Goal: Task Accomplishment & Management: Use online tool/utility

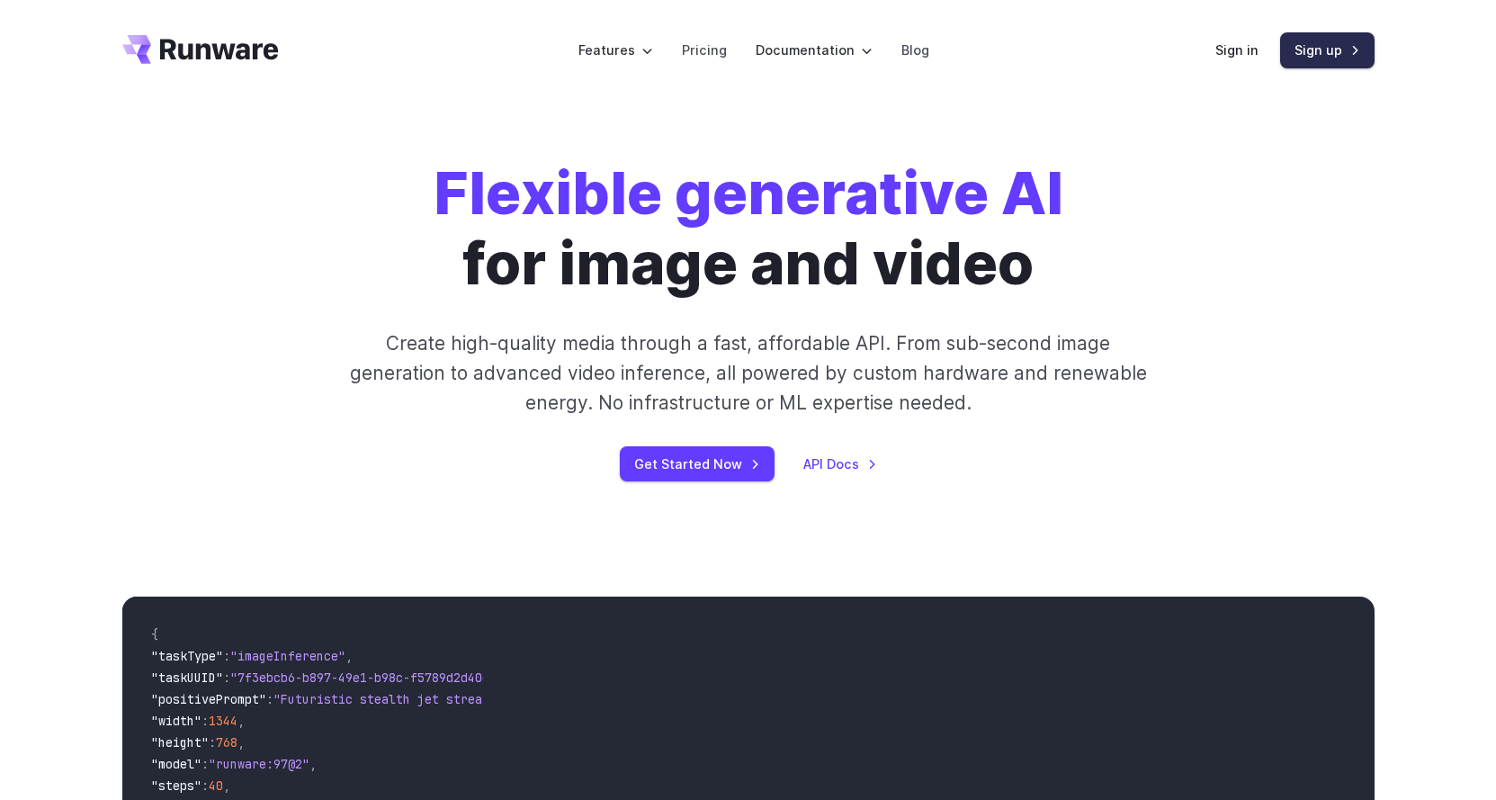
click at [1297, 50] on link "Sign up" at bounding box center [1327, 49] width 94 height 35
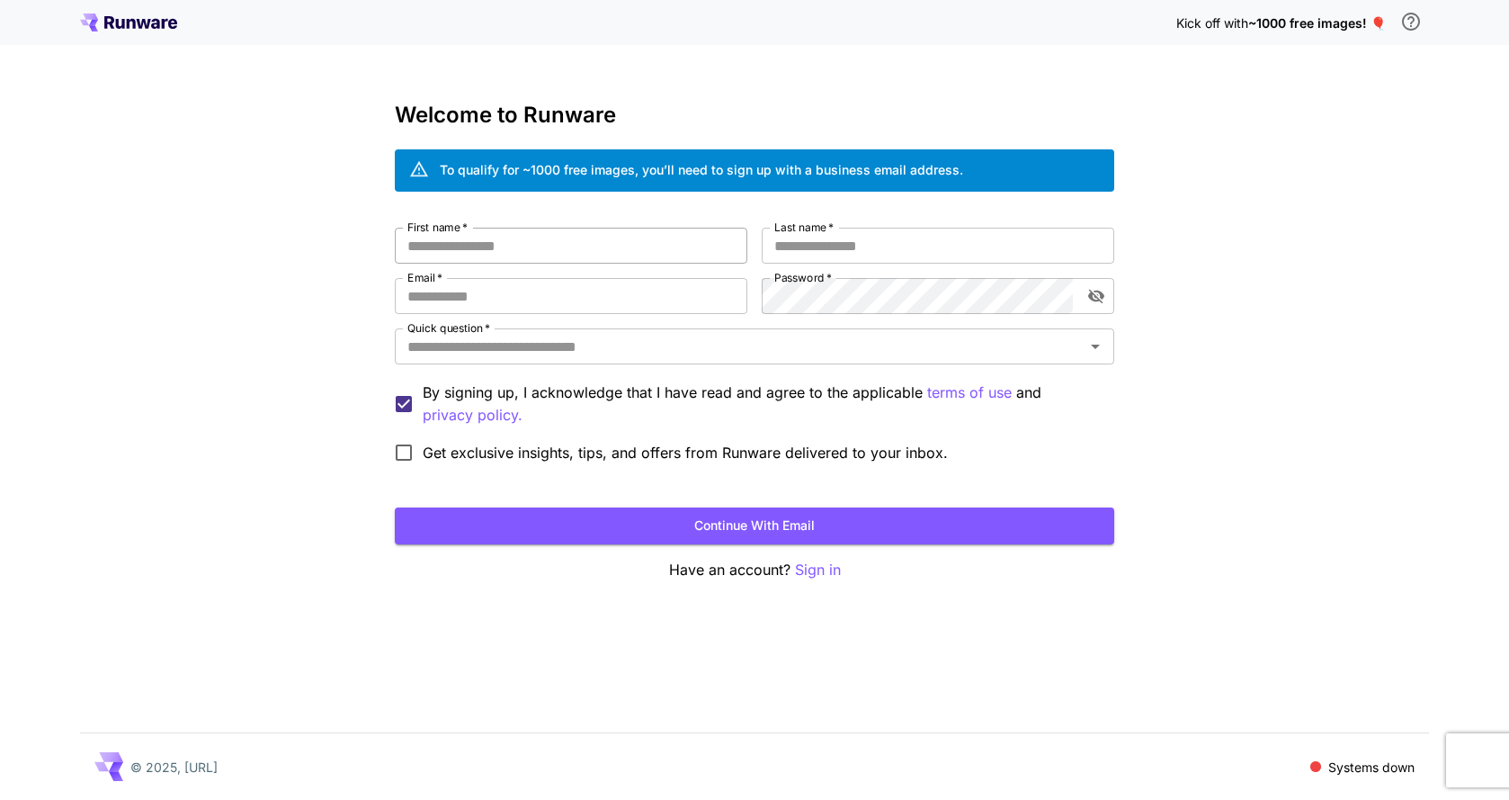
click at [561, 240] on input "First name   *" at bounding box center [571, 246] width 353 height 36
type input "*******"
click at [846, 246] on input "Last name   *" at bounding box center [938, 246] width 353 height 36
type input "*****"
drag, startPoint x: 833, startPoint y: 227, endPoint x: 772, endPoint y: 227, distance: 61.2
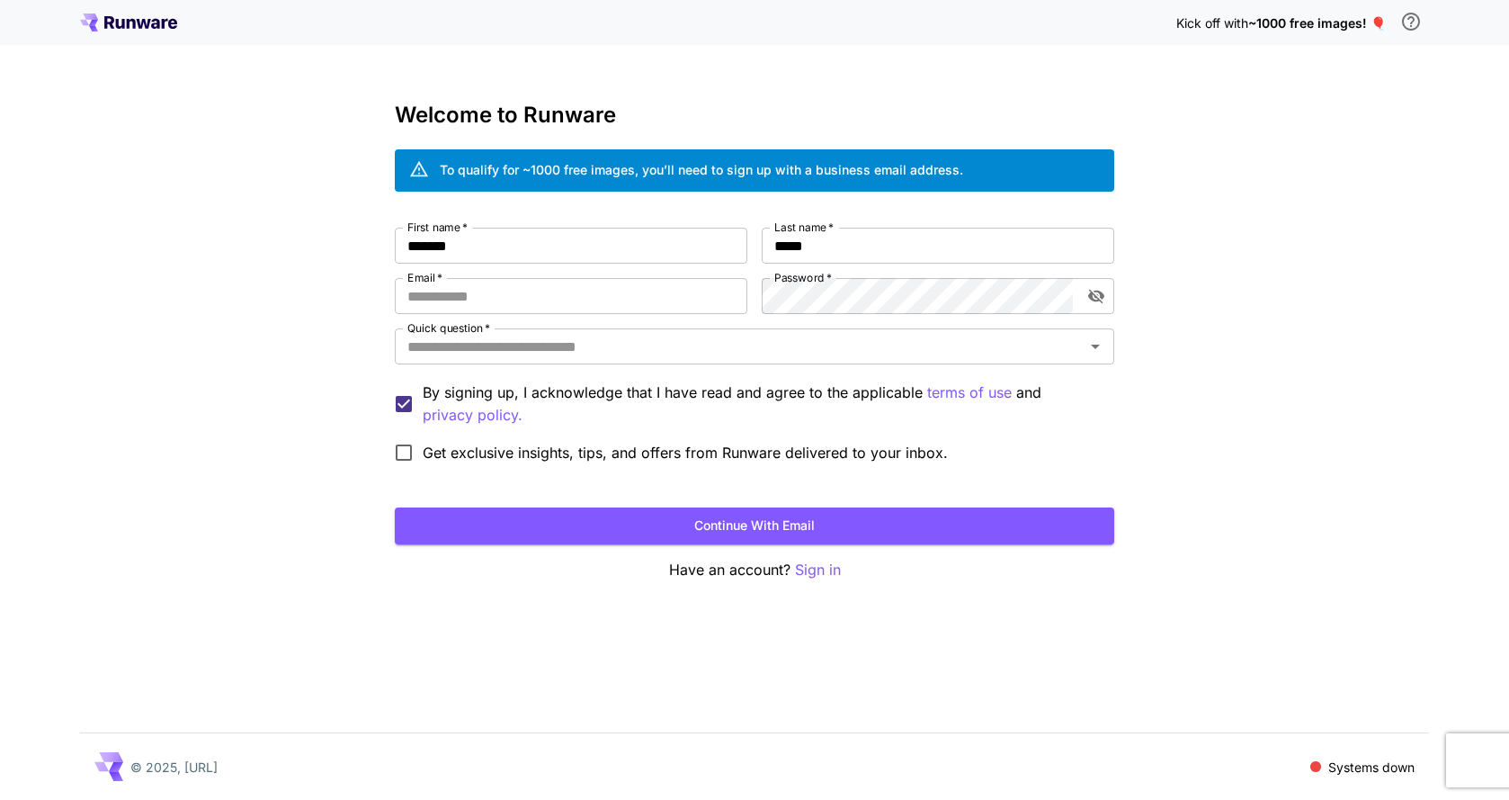
click at [772, 227] on div "Welcome to Runware To qualify for ~1000 free images, you’ll need to sign up wit…" at bounding box center [755, 342] width 720 height 479
click at [498, 290] on input "Email   *" at bounding box center [571, 296] width 353 height 36
type input "**********"
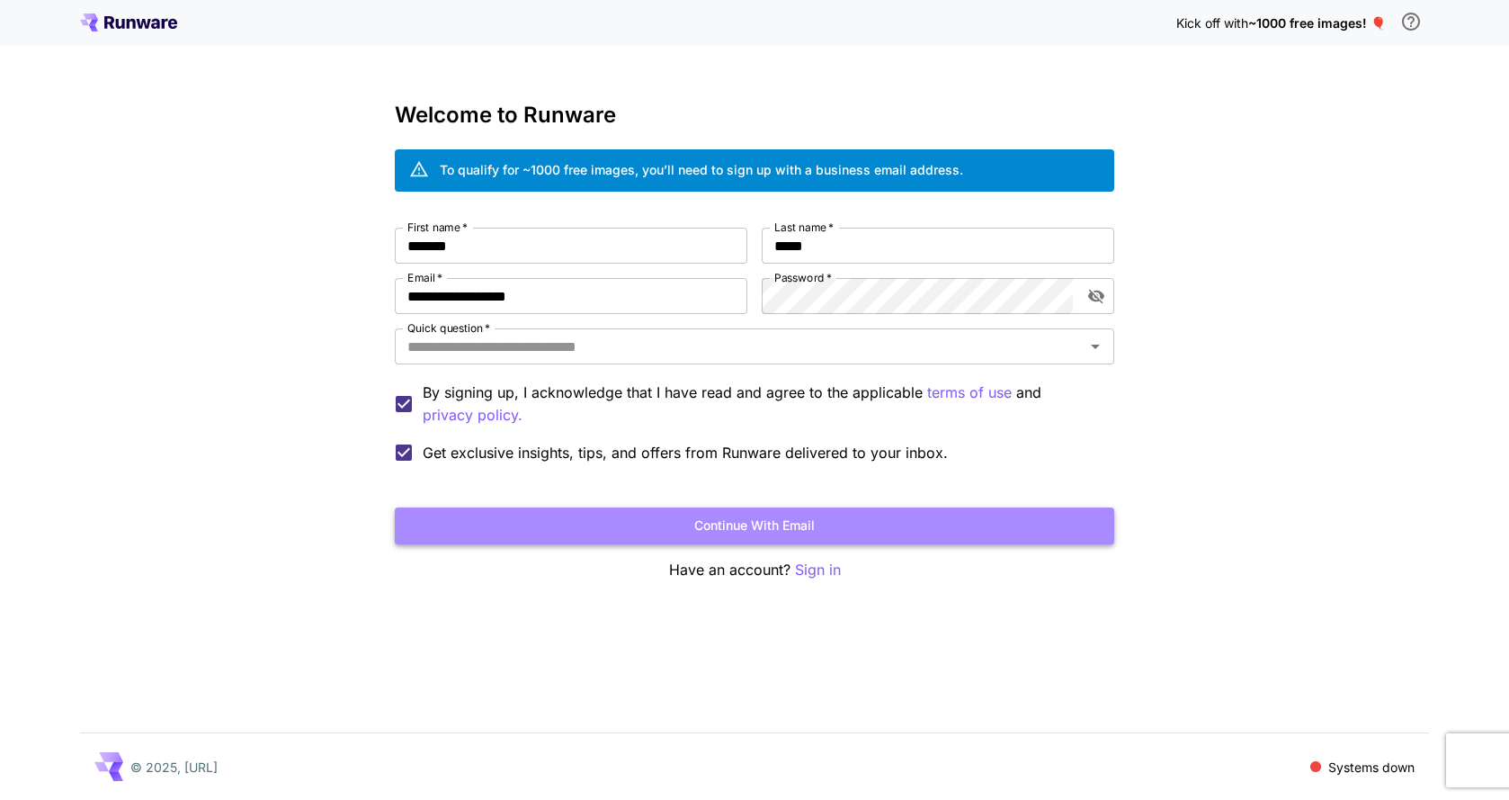
click at [585, 534] on button "Continue with email" at bounding box center [755, 525] width 720 height 37
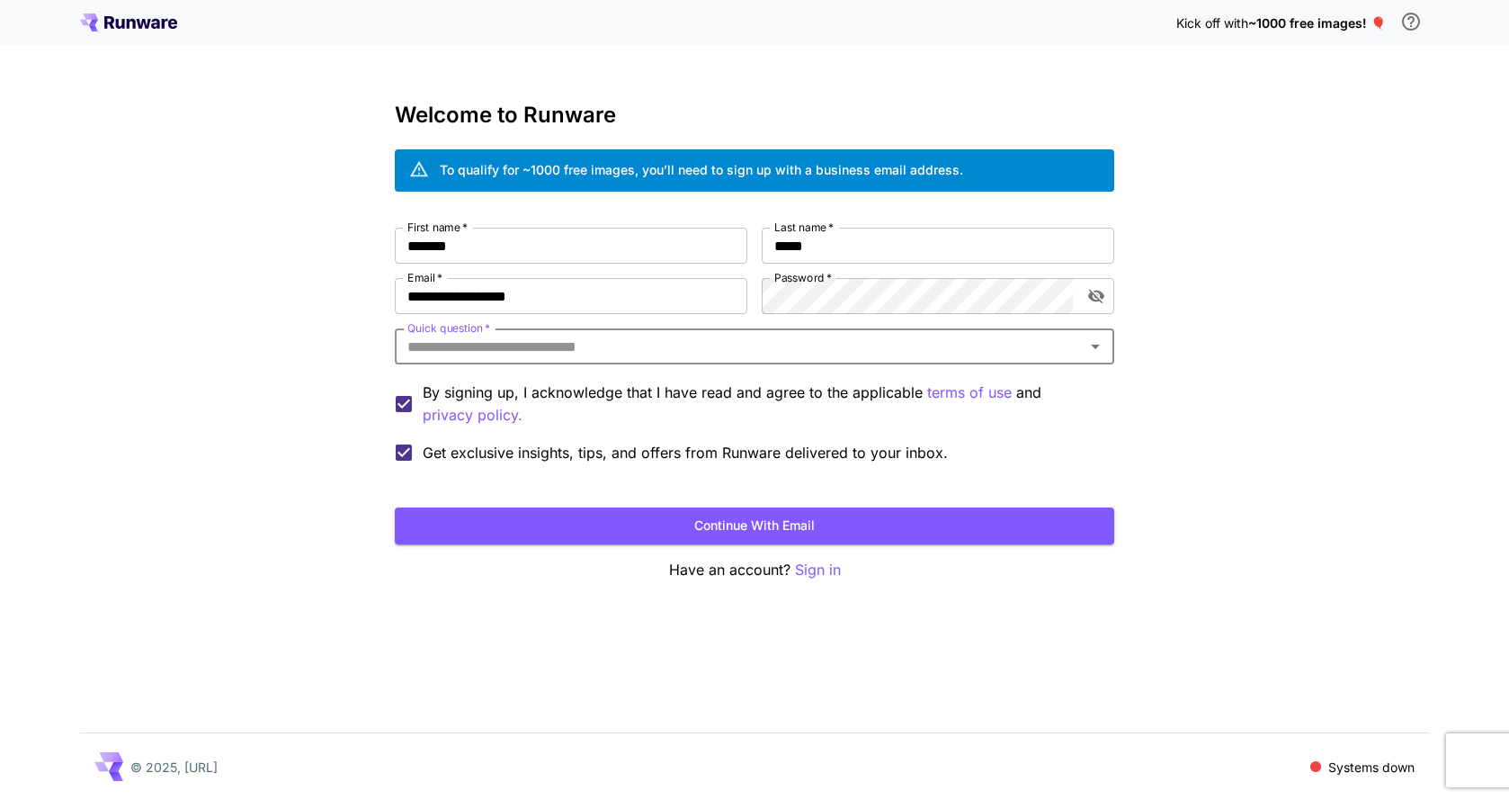
click at [490, 344] on input "Quick question   *" at bounding box center [739, 346] width 679 height 25
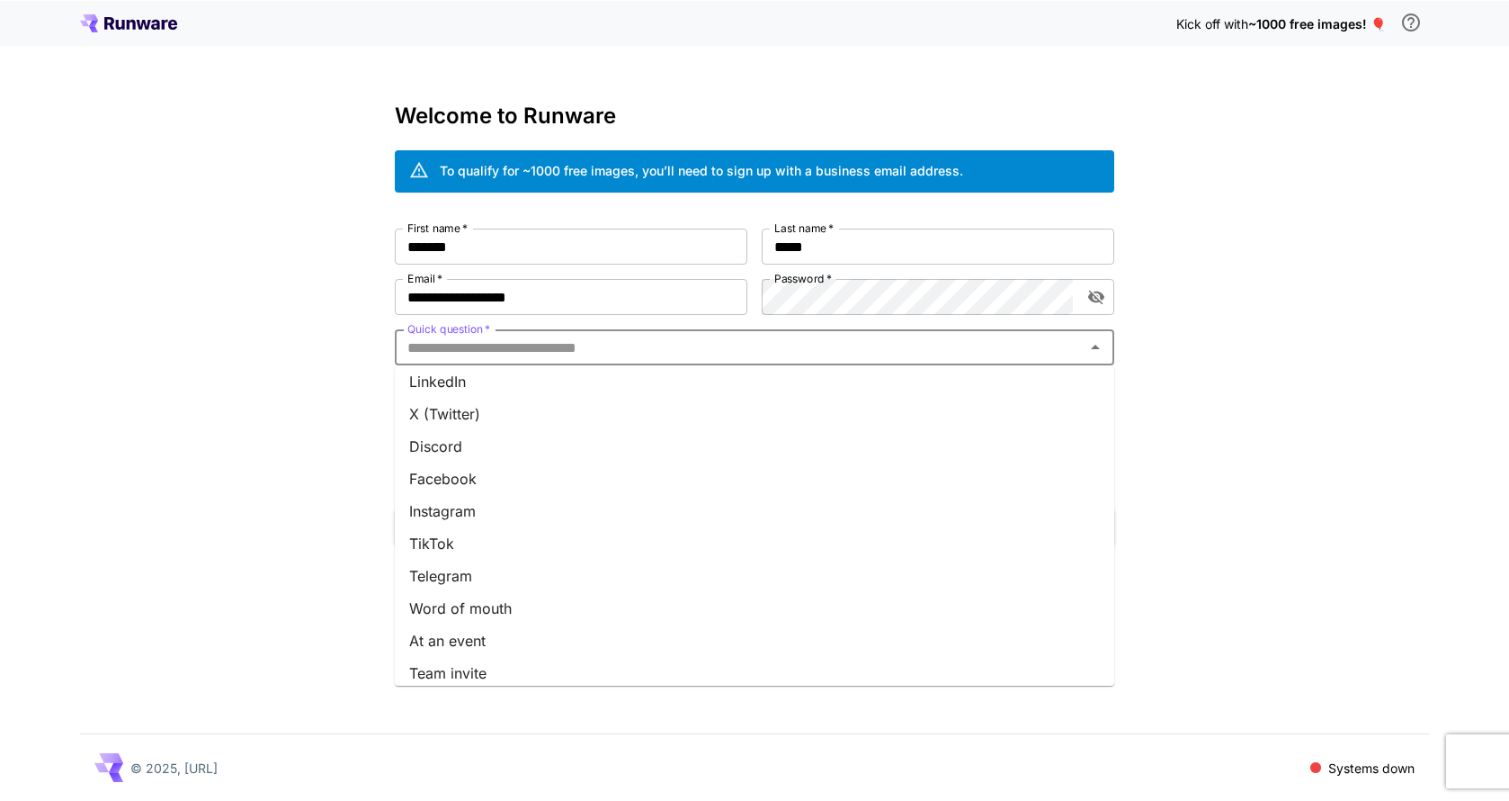
scroll to position [180, 0]
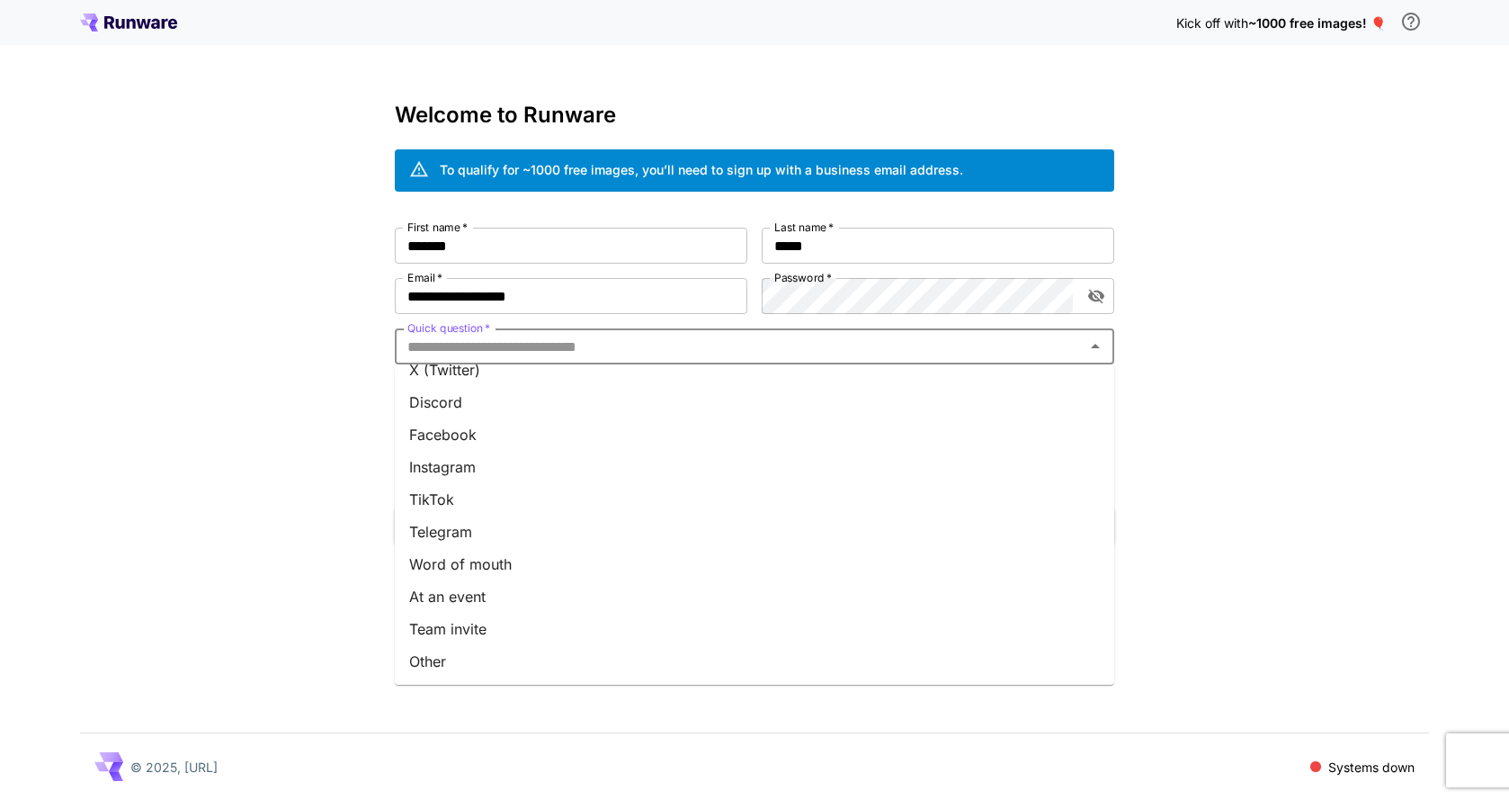
click at [519, 631] on li "Team invite" at bounding box center [755, 629] width 720 height 32
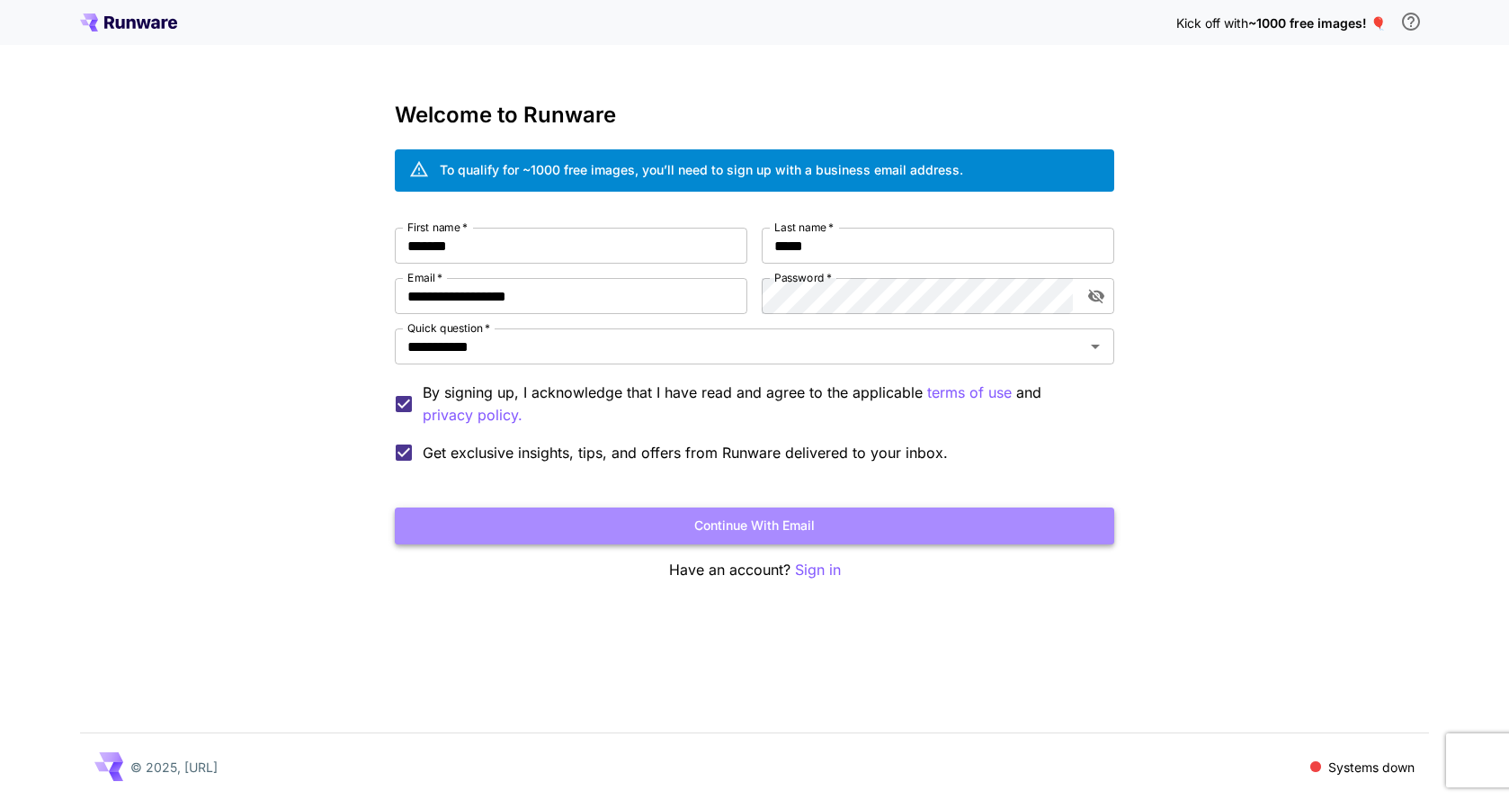
click at [837, 525] on button "Continue with email" at bounding box center [755, 525] width 720 height 37
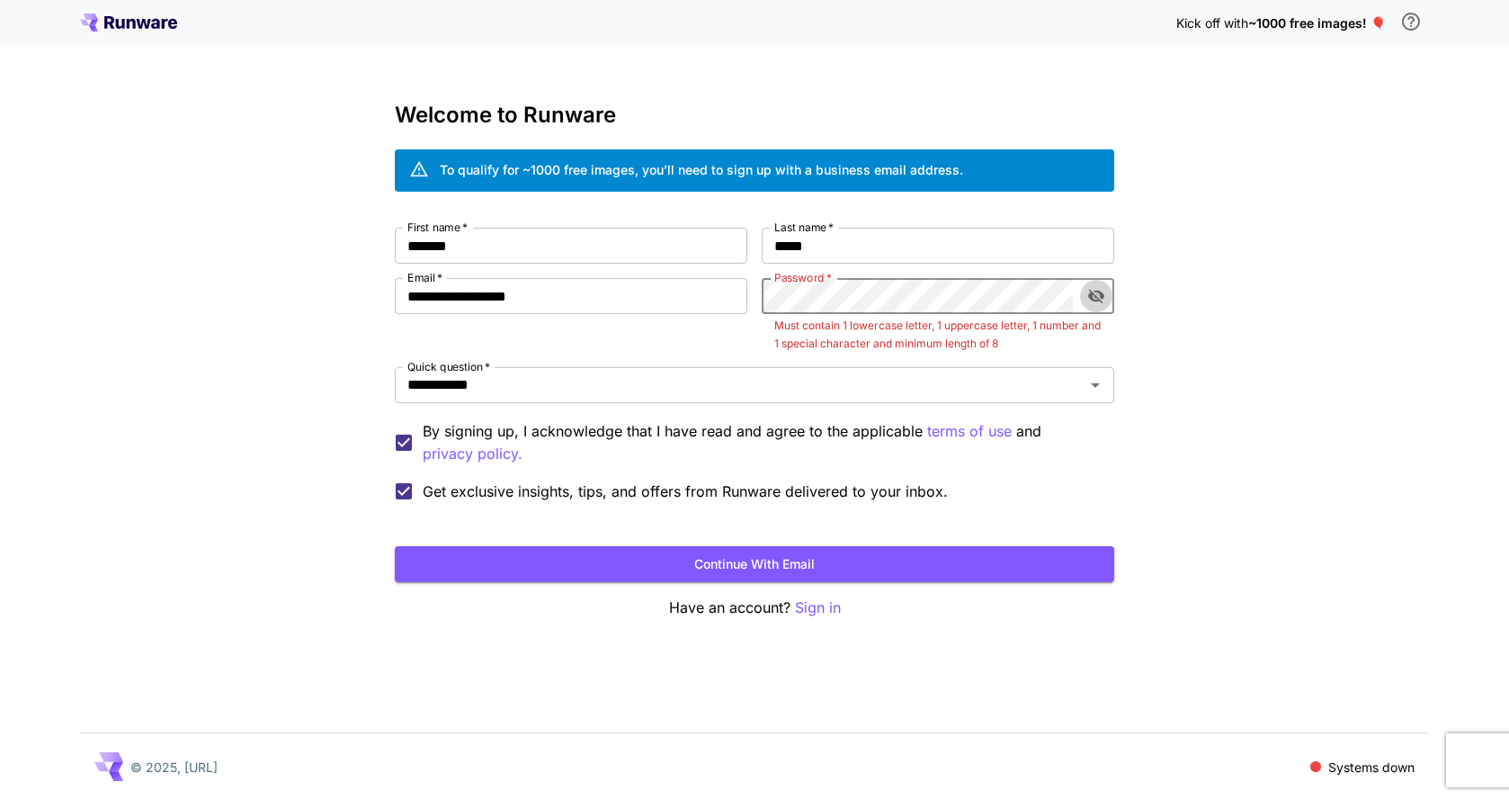
click at [1099, 299] on icon "toggle password visibility" at bounding box center [1096, 297] width 16 height 14
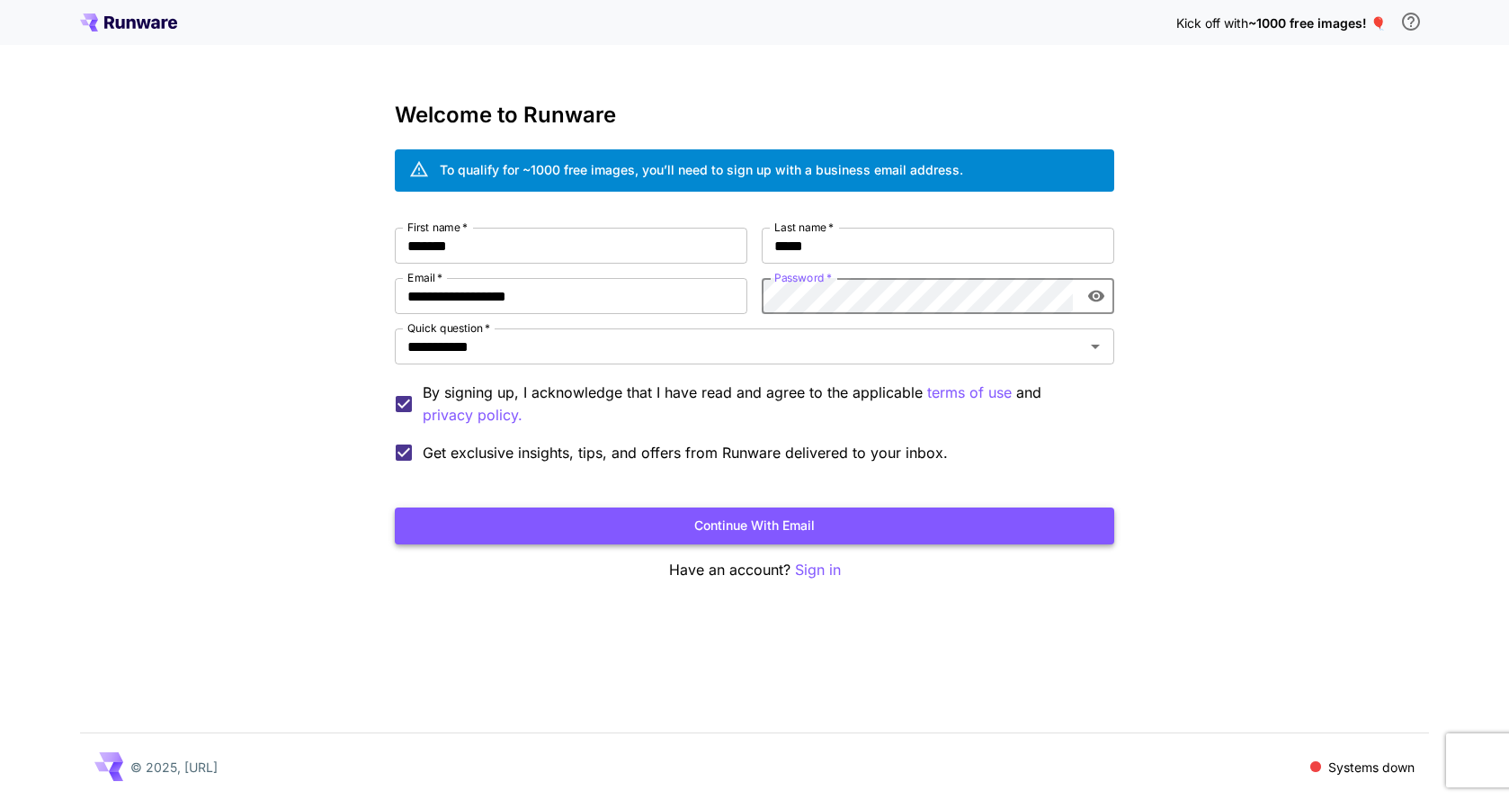
click at [799, 529] on button "Continue with email" at bounding box center [755, 525] width 720 height 37
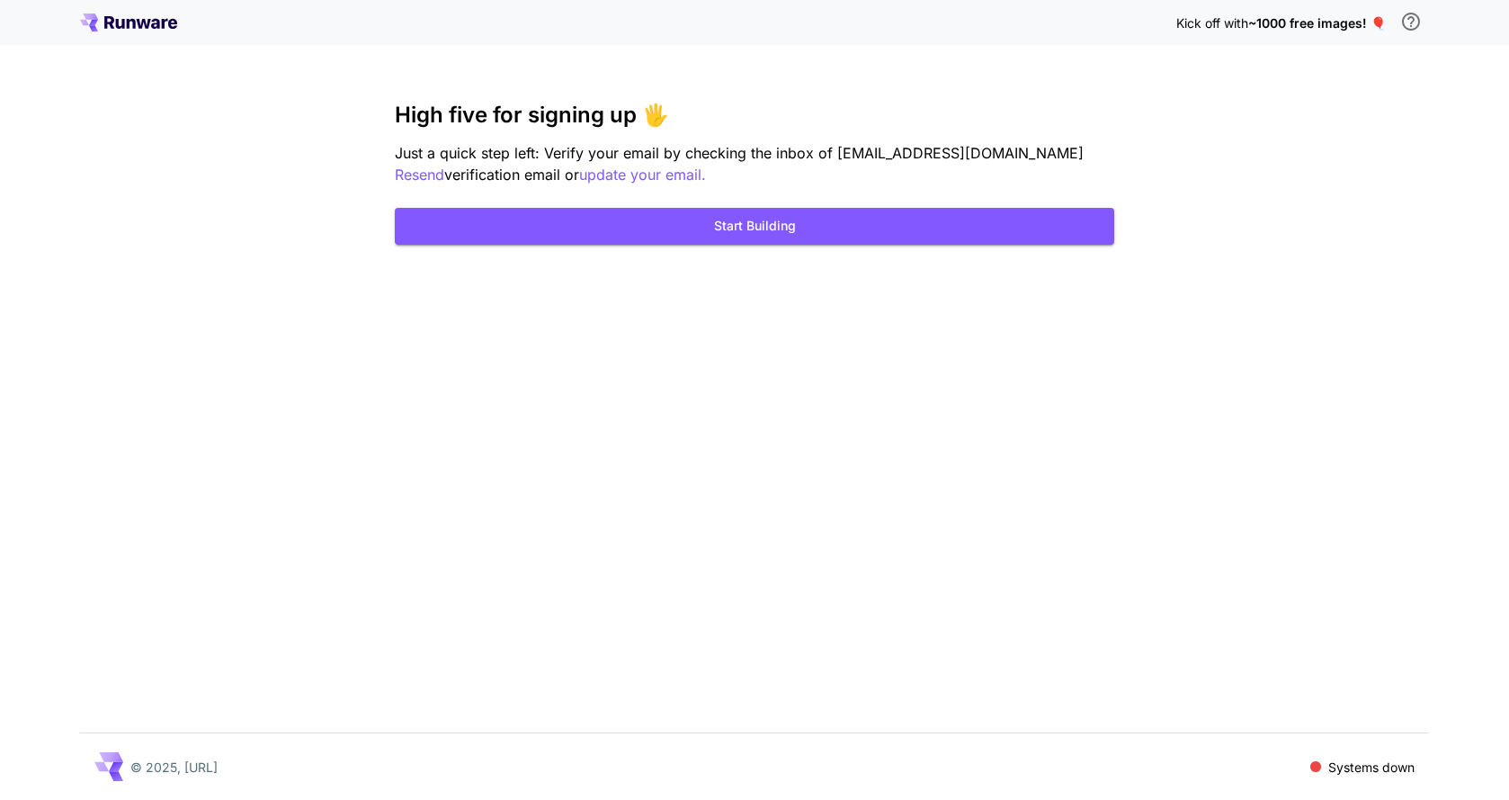
drag, startPoint x: 737, startPoint y: 235, endPoint x: 739, endPoint y: 372, distance: 137.6
click at [739, 372] on div "Kick off with ~1000 free images! 🎈 High five for signing up 🖐️ Just a quick ste…" at bounding box center [754, 400] width 1509 height 800
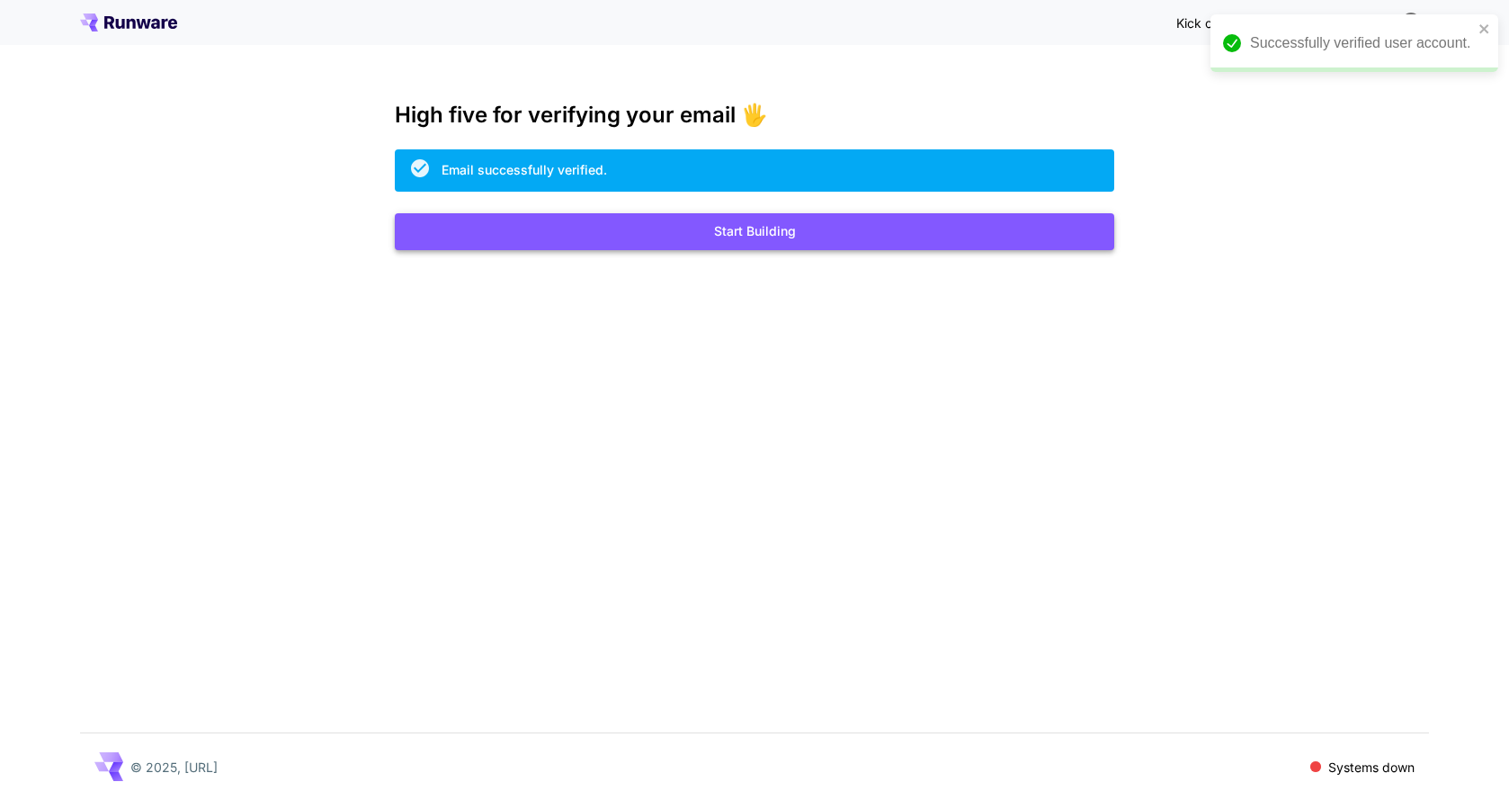
click at [605, 225] on button "Start Building" at bounding box center [755, 231] width 720 height 37
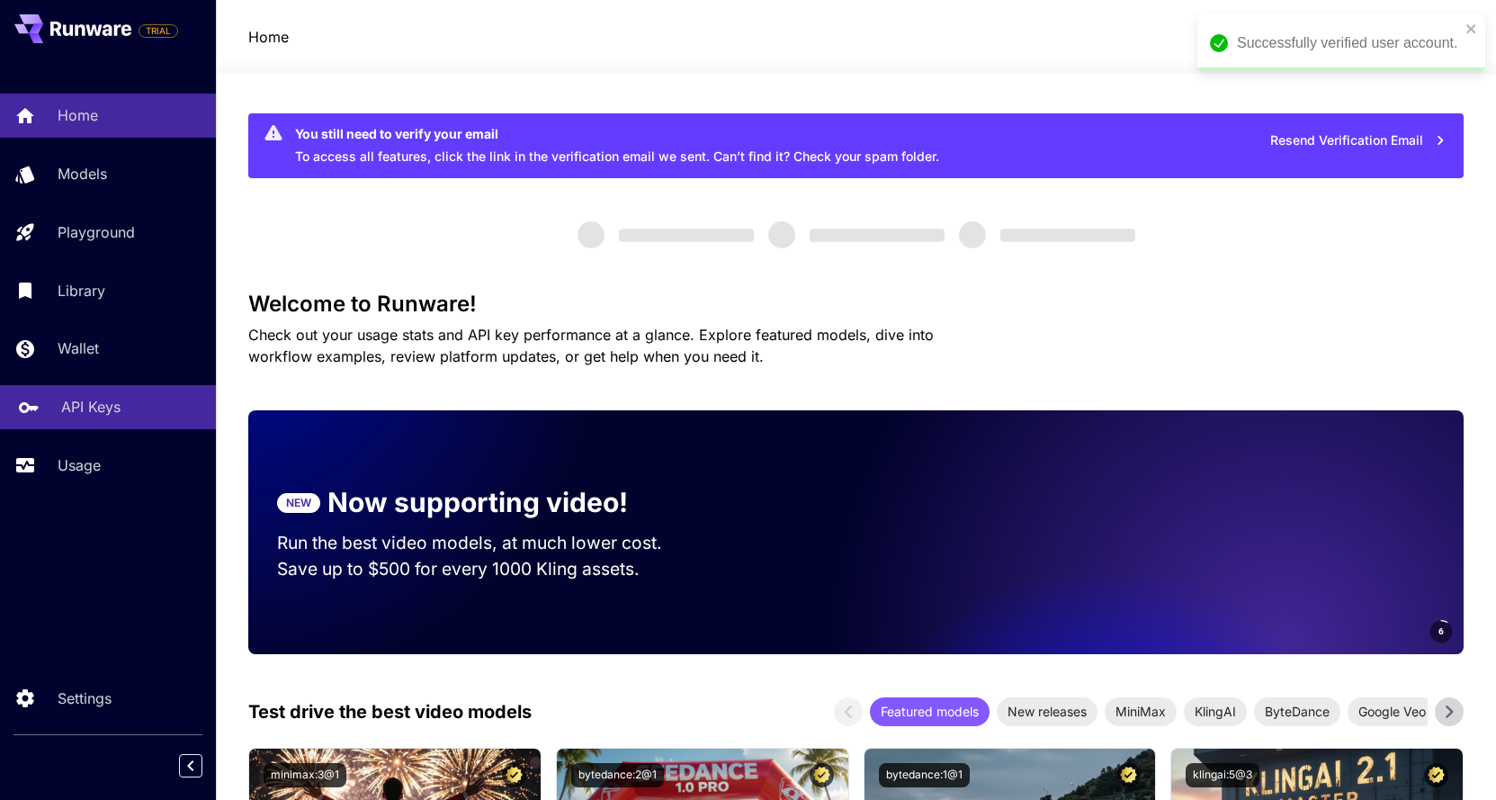
click at [106, 407] on p "API Keys" at bounding box center [90, 407] width 59 height 22
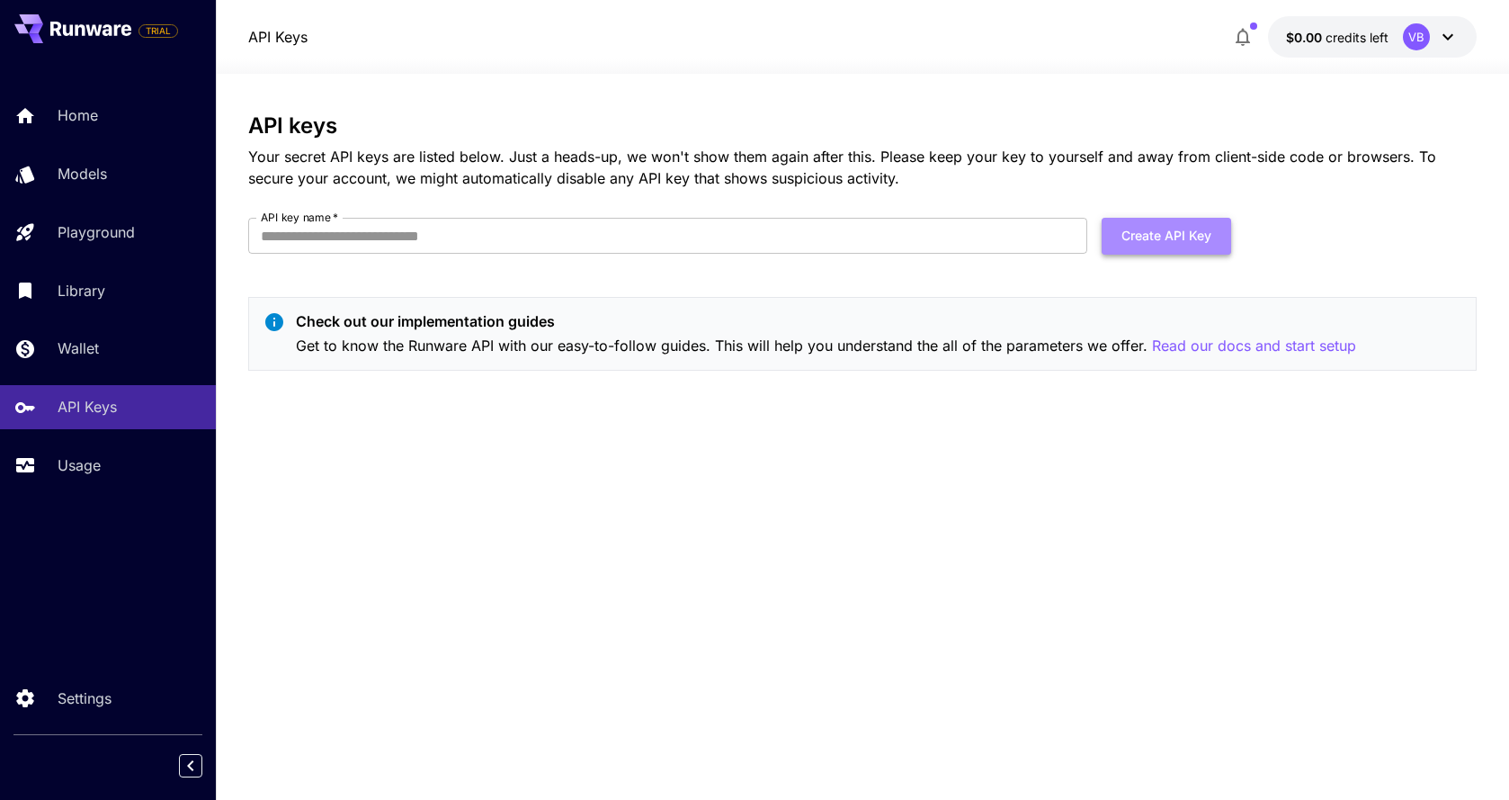
click at [1168, 231] on button "Create API Key" at bounding box center [1167, 236] width 130 height 37
click at [354, 248] on input "API key name   *" at bounding box center [667, 236] width 839 height 36
click at [343, 235] on input "API key name   *" at bounding box center [667, 236] width 839 height 36
type input "*********"
click at [1167, 254] on button "Create API Key" at bounding box center [1167, 236] width 130 height 37
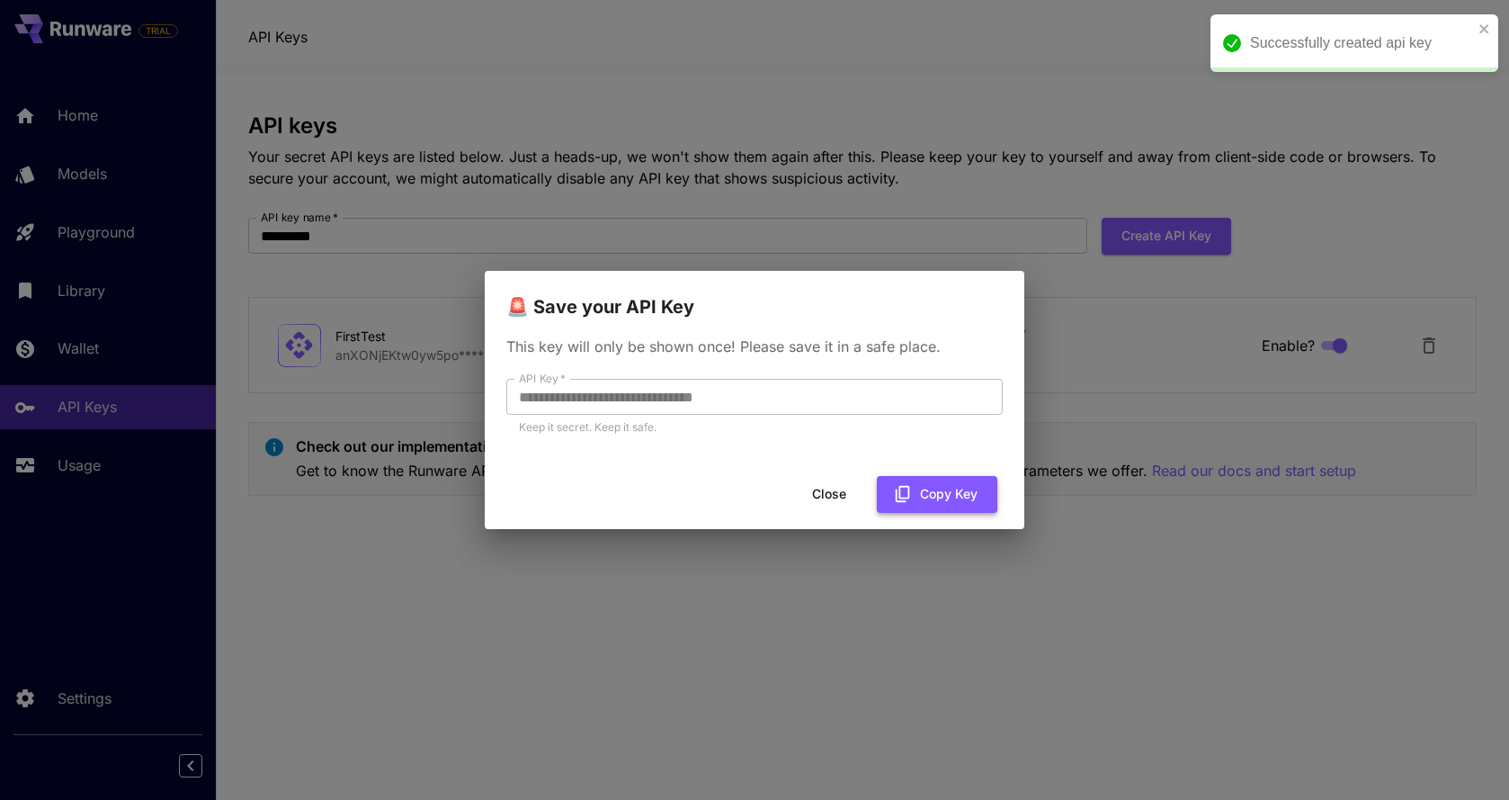
click at [947, 488] on button "Copy Key" at bounding box center [937, 494] width 121 height 37
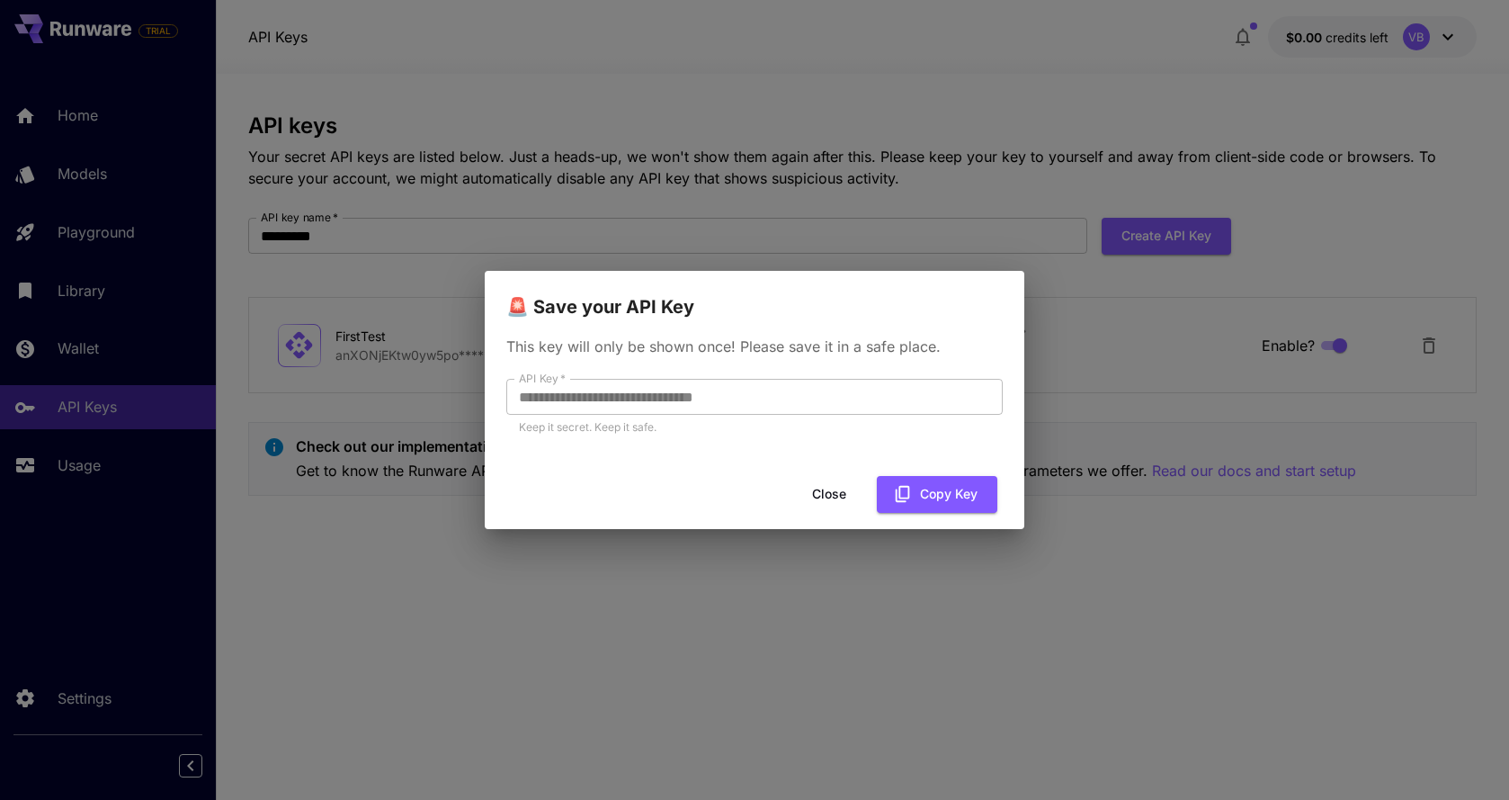
click at [1102, 310] on div "**********" at bounding box center [754, 400] width 1509 height 800
click at [832, 498] on button "Close" at bounding box center [829, 494] width 81 height 37
